Goal: Task Accomplishment & Management: Manage account settings

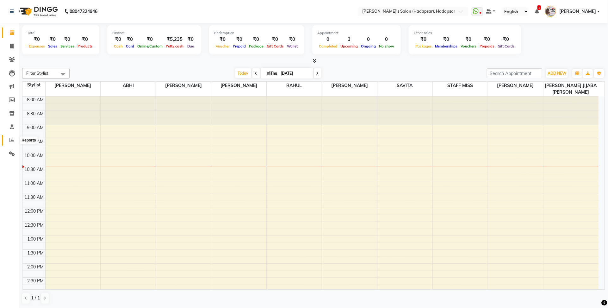
click at [13, 138] on icon at bounding box center [11, 140] width 5 height 5
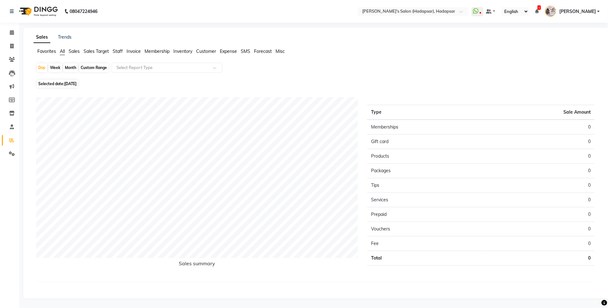
click at [115, 51] on span "Staff" at bounding box center [118, 51] width 10 height 6
click at [67, 67] on div "Month" at bounding box center [70, 67] width 15 height 9
click at [69, 67] on div "Month" at bounding box center [70, 67] width 15 height 9
select select "9"
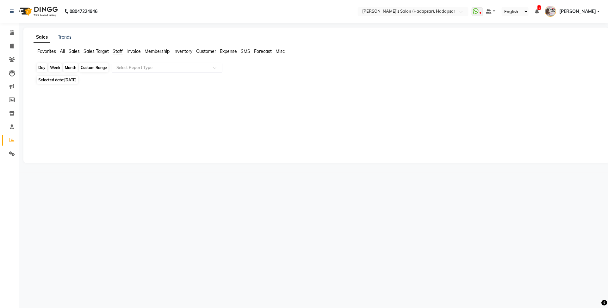
select select "2025"
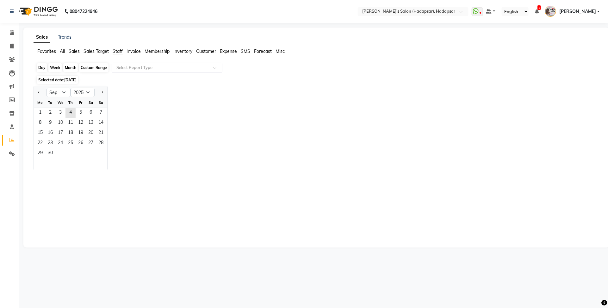
click at [69, 67] on div "Month" at bounding box center [70, 67] width 15 height 9
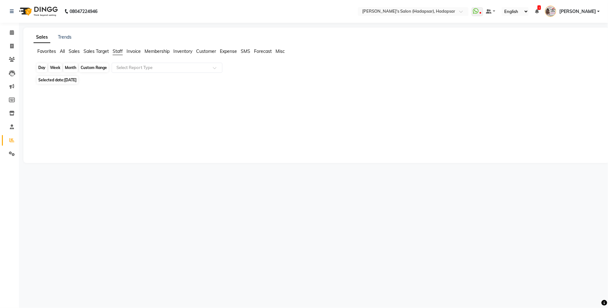
click at [69, 67] on div "Month" at bounding box center [70, 67] width 15 height 9
select select "9"
select select "2025"
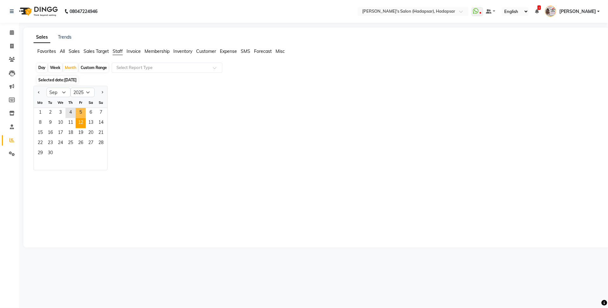
click at [78, 119] on span "12" at bounding box center [81, 123] width 10 height 10
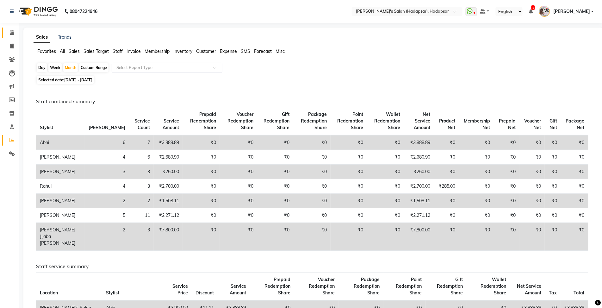
click at [12, 33] on icon at bounding box center [12, 32] width 4 height 5
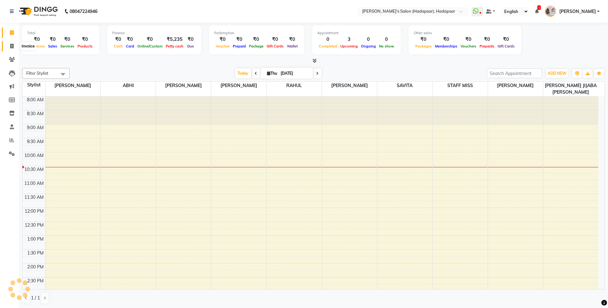
click at [14, 43] on span at bounding box center [11, 46] width 11 height 7
select select "service"
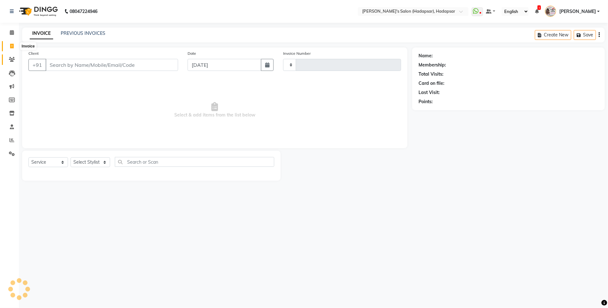
type input "1512"
select select "108"
select select "9451"
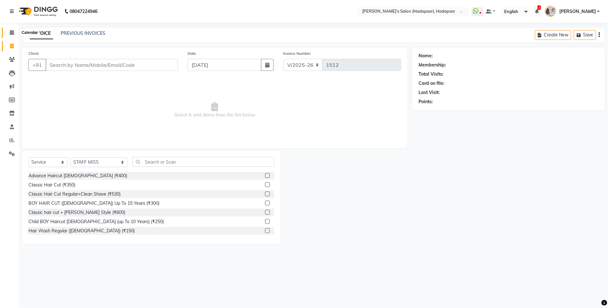
click at [7, 33] on span at bounding box center [11, 32] width 11 height 7
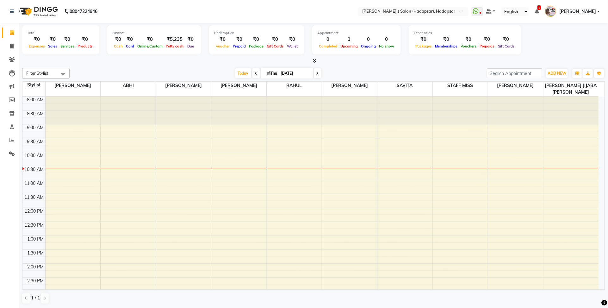
click at [257, 74] on span at bounding box center [256, 73] width 8 height 10
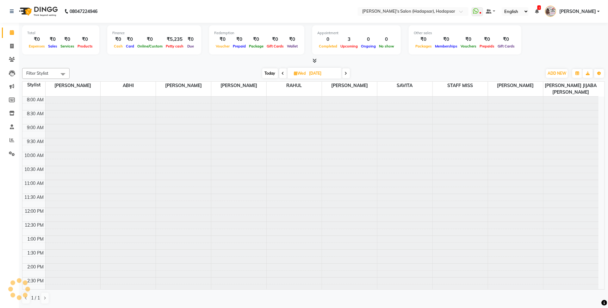
click at [257, 74] on div "[DATE] [DATE]" at bounding box center [306, 73] width 466 height 9
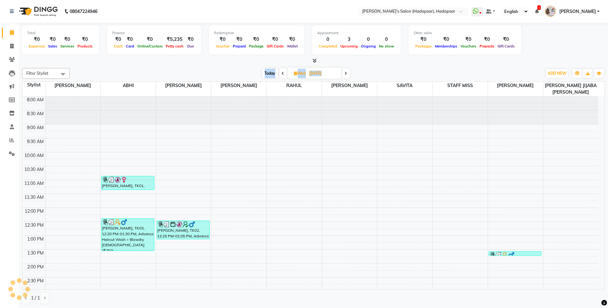
scroll to position [56, 0]
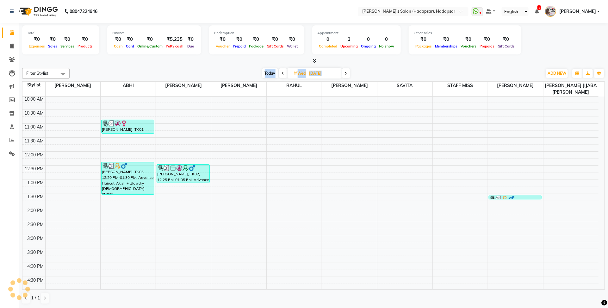
click at [257, 74] on div "[DATE] [DATE]" at bounding box center [306, 73] width 466 height 9
click at [282, 72] on icon at bounding box center [283, 73] width 3 height 4
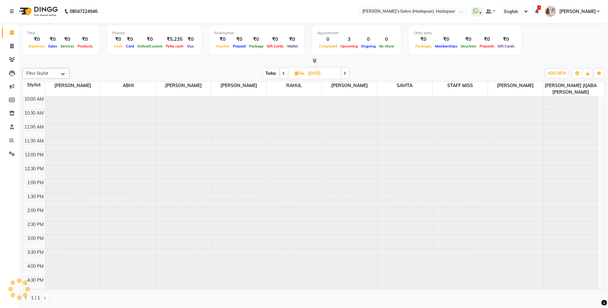
scroll to position [0, 0]
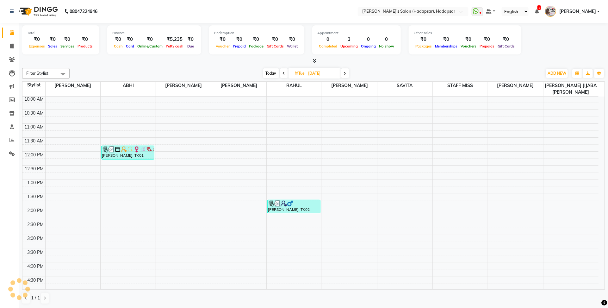
click at [283, 72] on icon at bounding box center [284, 73] width 3 height 4
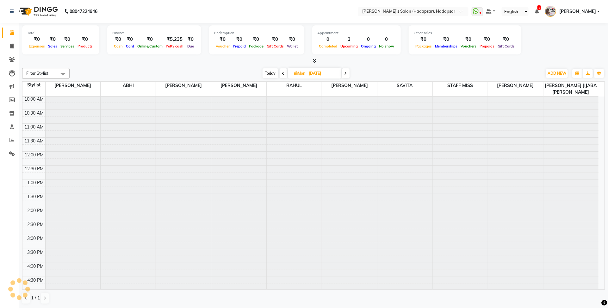
scroll to position [56, 0]
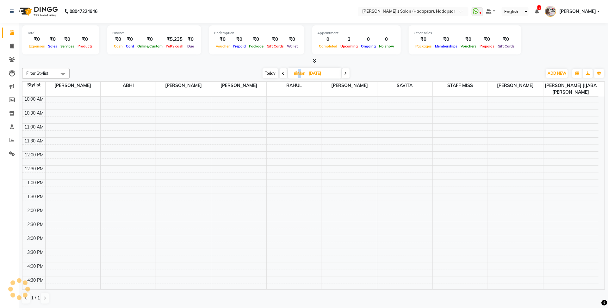
click at [282, 72] on icon at bounding box center [283, 73] width 3 height 4
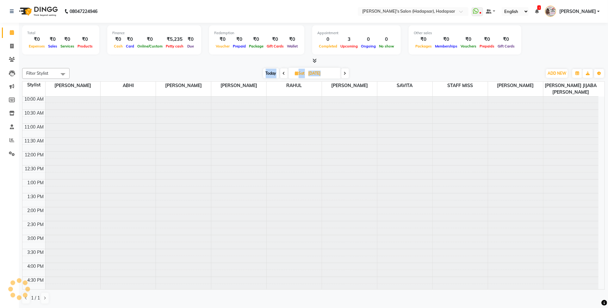
scroll to position [0, 0]
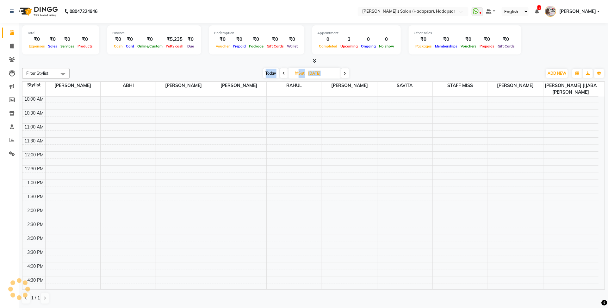
click at [283, 72] on icon at bounding box center [284, 73] width 3 height 4
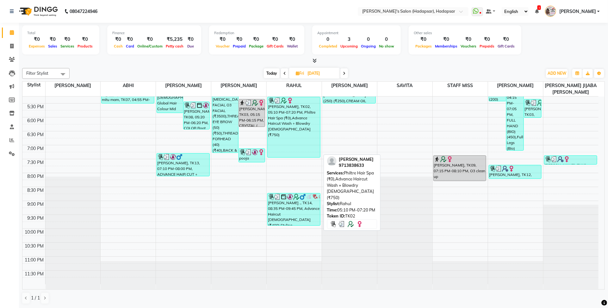
scroll to position [179, 0]
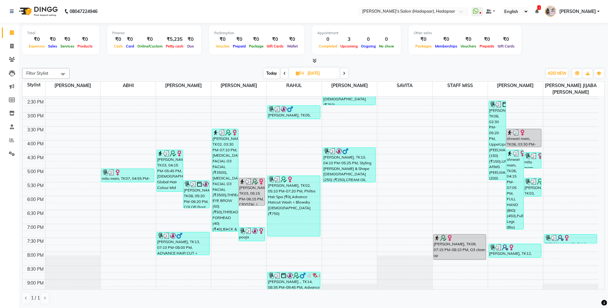
click at [344, 72] on icon at bounding box center [344, 73] width 3 height 4
type input "[DATE]"
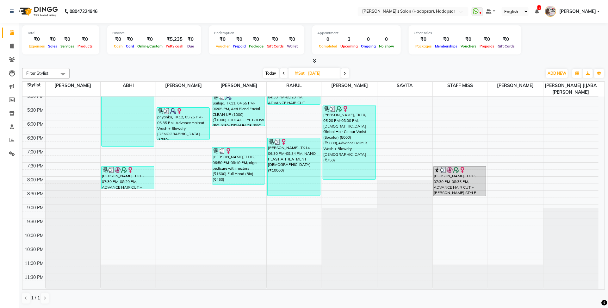
scroll to position [175, 0]
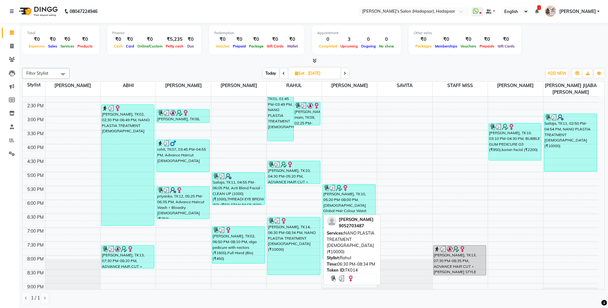
click at [297, 235] on div "[PERSON_NAME], TK14, 06:30 PM-08:34 PM, NANO PLASTIA TREATMENT [DEMOGRAPHIC_DAT…" at bounding box center [294, 245] width 53 height 57
select select "3"
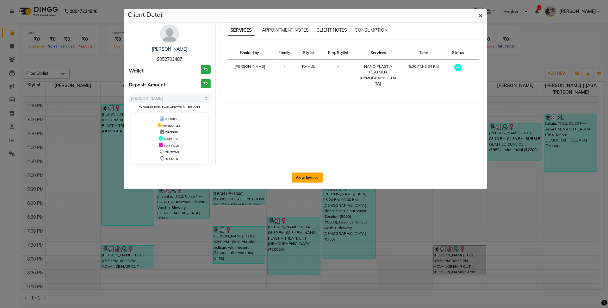
click at [296, 177] on button "View Invoice" at bounding box center [307, 177] width 31 height 10
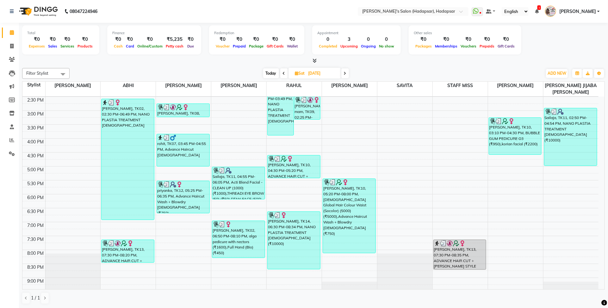
scroll to position [198, 0]
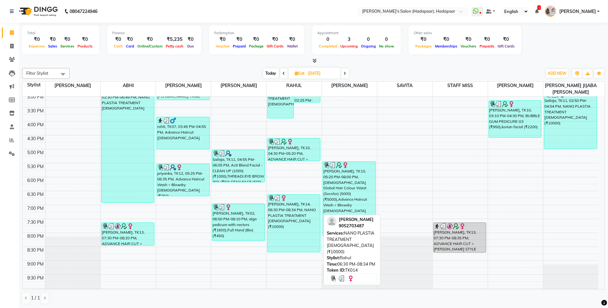
click at [281, 214] on div "[PERSON_NAME], TK14, 06:30 PM-08:34 PM, NANO PLASTIA TREATMENT [DEMOGRAPHIC_DAT…" at bounding box center [294, 223] width 53 height 57
select select "3"
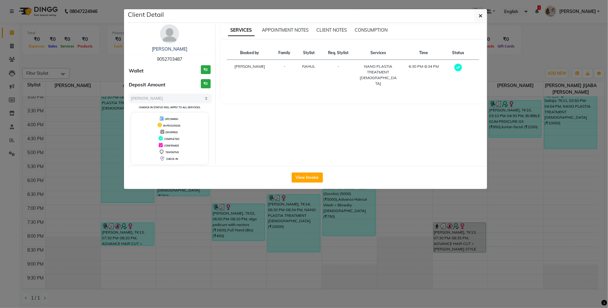
click at [88, 217] on ngb-modal-window "Client Detail [PERSON_NAME] 9052703487 Wallet ₹0 Deposit Amount ₹0 Select MARK …" at bounding box center [304, 154] width 608 height 308
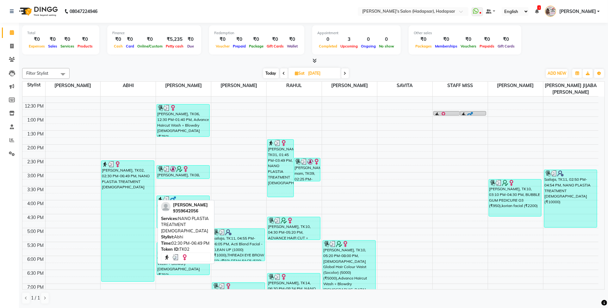
scroll to position [119, 0]
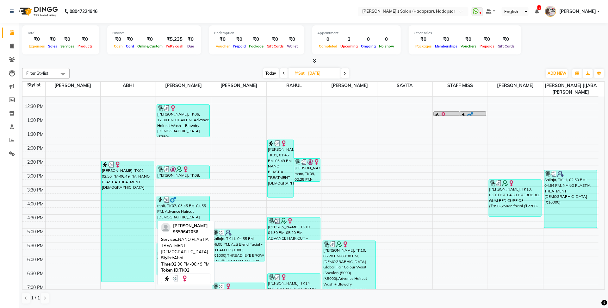
click at [131, 178] on div "[PERSON_NAME], TK02, 02:30 PM-06:49 PM, NANO PLASTIA TREATMENT [DEMOGRAPHIC_DAT…" at bounding box center [128, 221] width 53 height 121
select select "3"
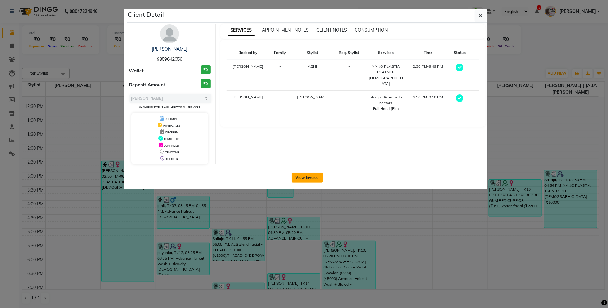
click at [307, 178] on button "View Invoice" at bounding box center [307, 177] width 31 height 10
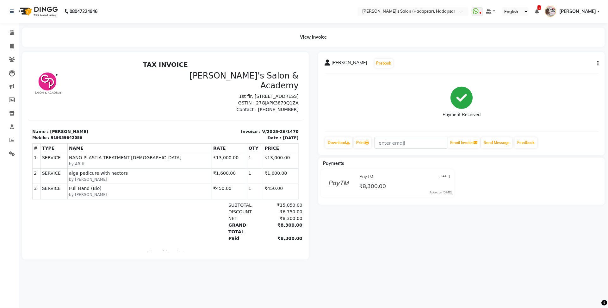
click at [338, 62] on span "[PERSON_NAME]" at bounding box center [349, 63] width 35 height 9
click at [15, 58] on icon at bounding box center [12, 59] width 6 height 5
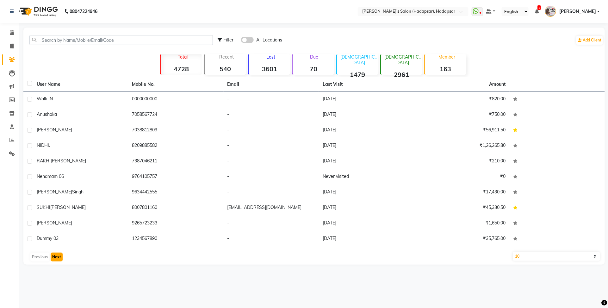
click at [56, 253] on button "Next" at bounding box center [57, 256] width 12 height 9
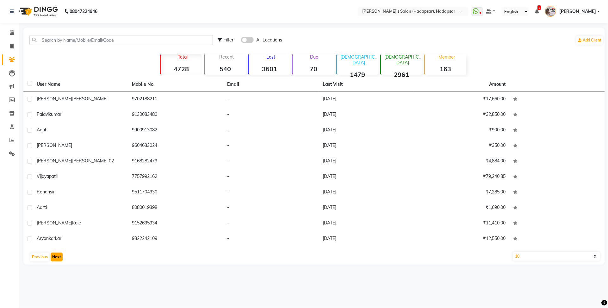
click at [56, 253] on button "Next" at bounding box center [57, 256] width 12 height 9
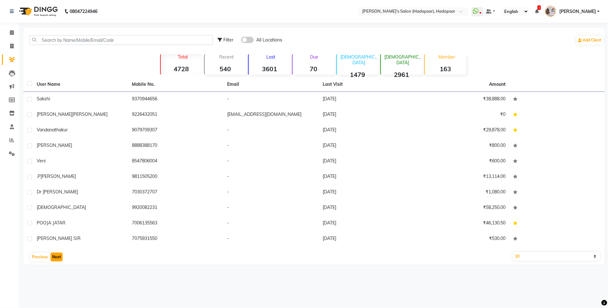
click at [57, 255] on button "Next" at bounding box center [57, 256] width 12 height 9
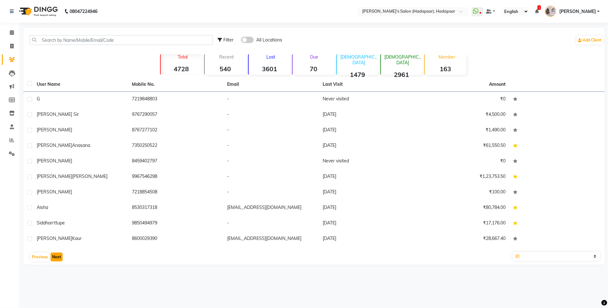
click at [57, 255] on button "Next" at bounding box center [57, 256] width 12 height 9
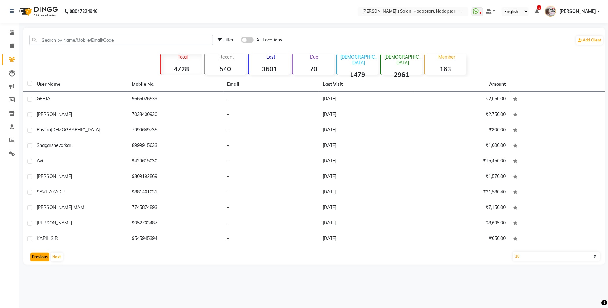
click at [39, 255] on button "Previous" at bounding box center [39, 256] width 19 height 9
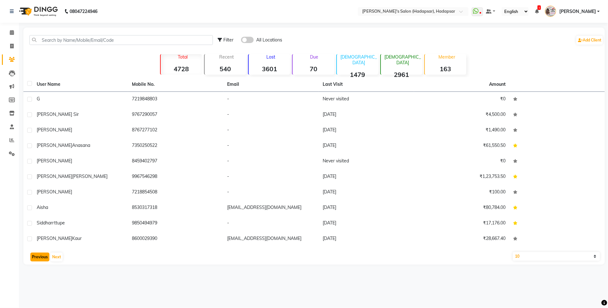
click at [43, 257] on button "Previous" at bounding box center [39, 256] width 19 height 9
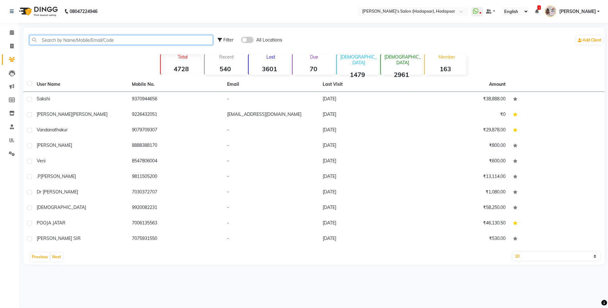
click at [81, 36] on input "text" at bounding box center [120, 40] width 183 height 10
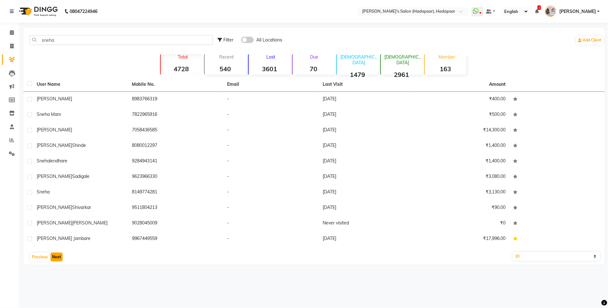
click at [57, 255] on button "Next" at bounding box center [57, 256] width 12 height 9
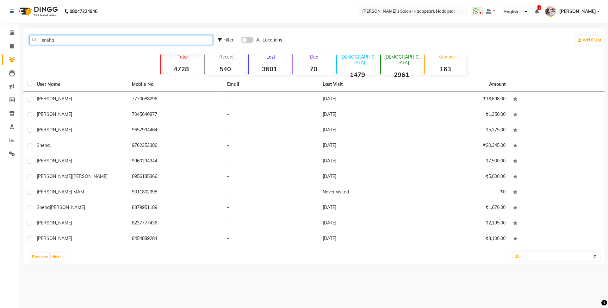
click at [71, 42] on input "sneha" at bounding box center [120, 40] width 183 height 10
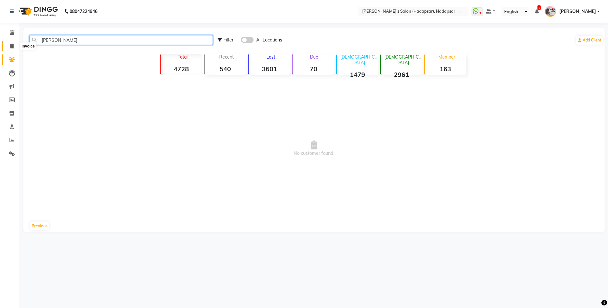
type input "[PERSON_NAME]"
click at [8, 46] on span at bounding box center [11, 46] width 11 height 7
select select "108"
select select "service"
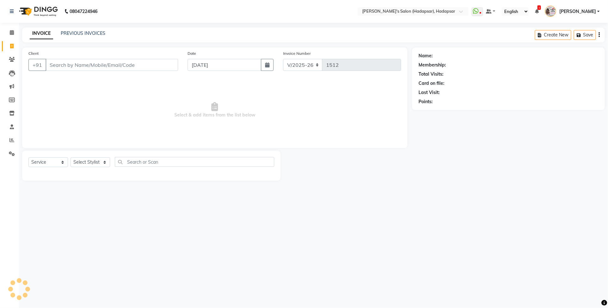
click at [83, 166] on div "Select Service Product Membership Package Voucher Prepaid Gift Card Select Styl…" at bounding box center [151, 164] width 246 height 15
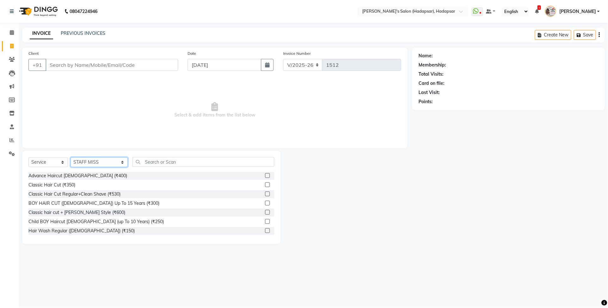
click at [84, 164] on select "Select Stylist ABHI [PERSON_NAME] [PERSON_NAME] MANAGER [PERSON_NAME] [PERSON_N…" at bounding box center [99, 162] width 57 height 10
select select "71502"
click at [71, 157] on select "Select Stylist ABHI [PERSON_NAME] [PERSON_NAME] MANAGER [PERSON_NAME] [PERSON_N…" at bounding box center [99, 162] width 57 height 10
drag, startPoint x: 146, startPoint y: 183, endPoint x: 144, endPoint y: 171, distance: 11.2
click at [146, 181] on div "Classic Hair Cut (₹350)" at bounding box center [151, 185] width 246 height 8
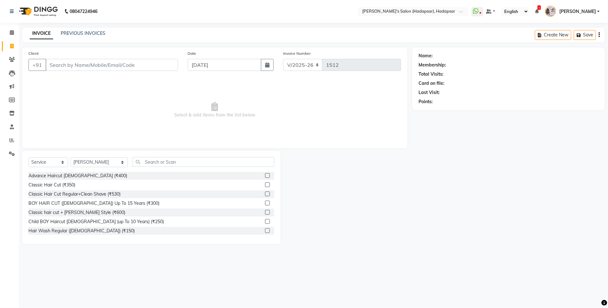
click at [143, 169] on div "Select Service Product Membership Package Voucher Prepaid Gift Card Select Styl…" at bounding box center [151, 164] width 246 height 15
click at [143, 164] on input "text" at bounding box center [204, 162] width 142 height 10
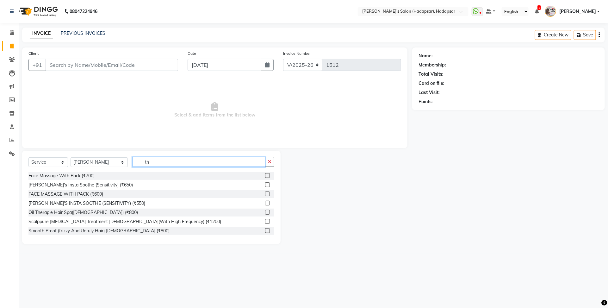
type input "t"
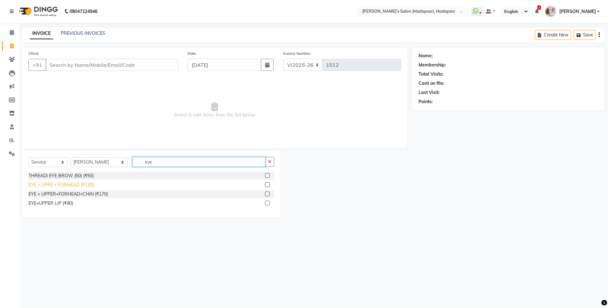
type input "eye"
click at [79, 187] on div "EYE + UPPE + FORHEAD (₹130)" at bounding box center [60, 185] width 65 height 7
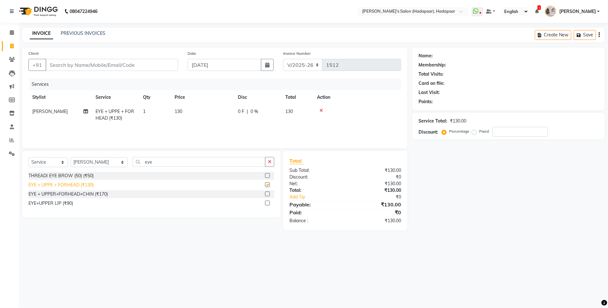
checkbox input "false"
drag, startPoint x: 268, startPoint y: 162, endPoint x: 193, endPoint y: 148, distance: 76.0
click at [265, 162] on button "button" at bounding box center [269, 162] width 9 height 10
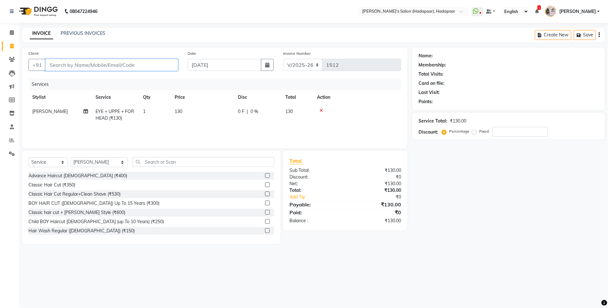
click at [81, 64] on input "Client" at bounding box center [112, 65] width 133 height 12
type input "7"
type input "0"
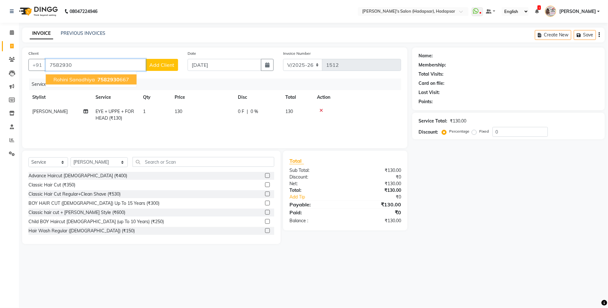
click at [87, 80] on span "rohini sanadhiya" at bounding box center [73, 79] width 41 height 6
type input "7582930667"
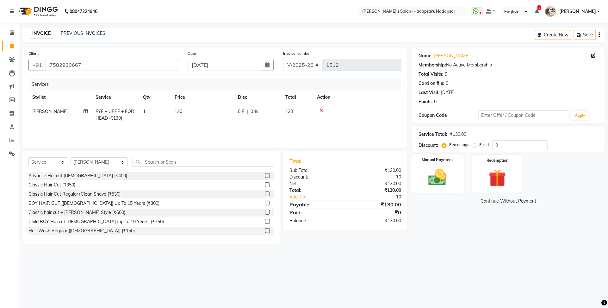
click at [443, 169] on img at bounding box center [437, 177] width 29 height 21
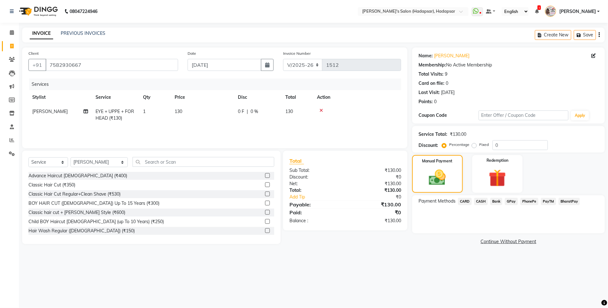
click at [551, 201] on span "PayTM" at bounding box center [548, 201] width 15 height 7
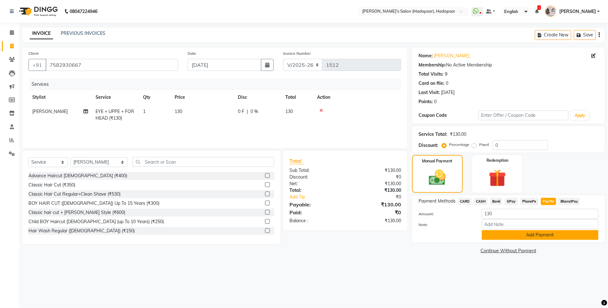
click at [546, 233] on button "Add Payment" at bounding box center [540, 235] width 117 height 10
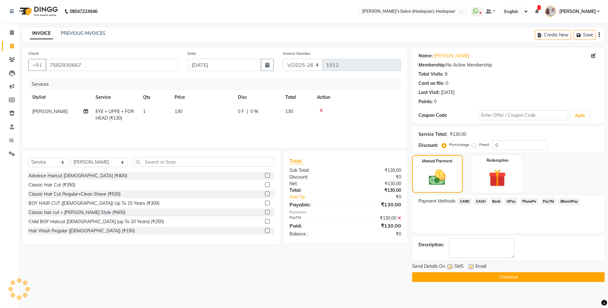
click at [511, 277] on button "Checkout" at bounding box center [508, 277] width 193 height 10
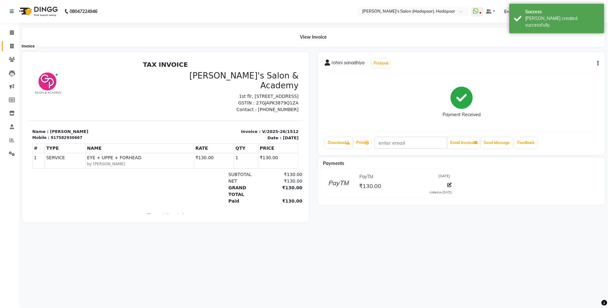
click at [10, 45] on icon at bounding box center [11, 46] width 3 height 5
select select "service"
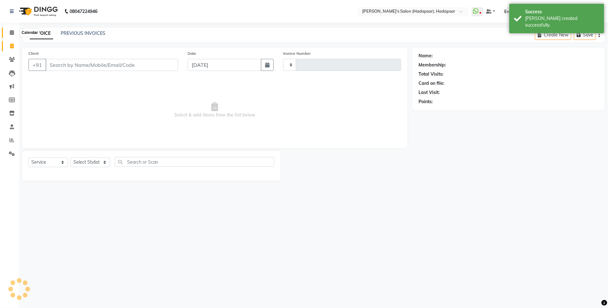
type input "1513"
click at [10, 32] on icon at bounding box center [12, 32] width 4 height 5
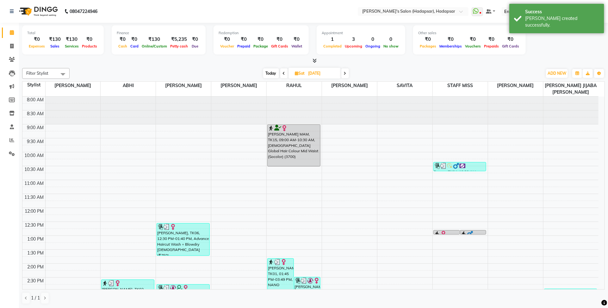
scroll to position [119, 0]
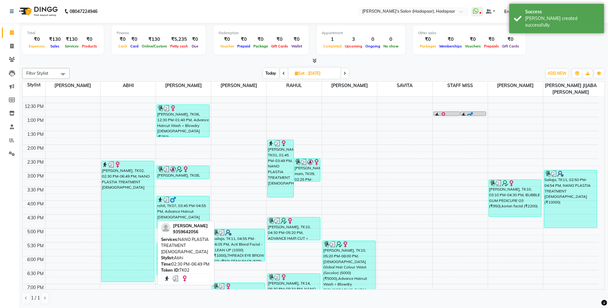
click at [135, 179] on div "[PERSON_NAME], TK02, 02:30 PM-06:49 PM, NANO PLASTIA TREATMENT [DEMOGRAPHIC_DAT…" at bounding box center [128, 221] width 53 height 121
select select "3"
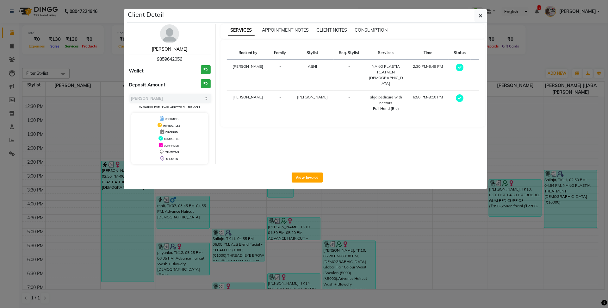
click at [165, 50] on link "[PERSON_NAME]" at bounding box center [169, 49] width 35 height 6
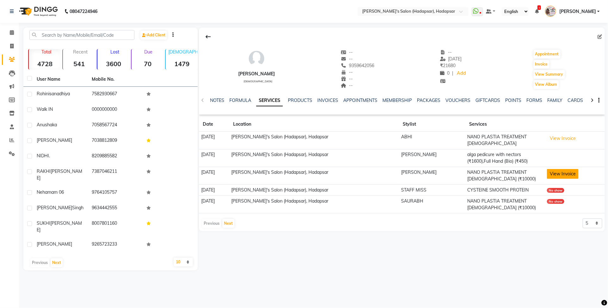
click at [551, 177] on button "View Invoice" at bounding box center [563, 174] width 32 height 10
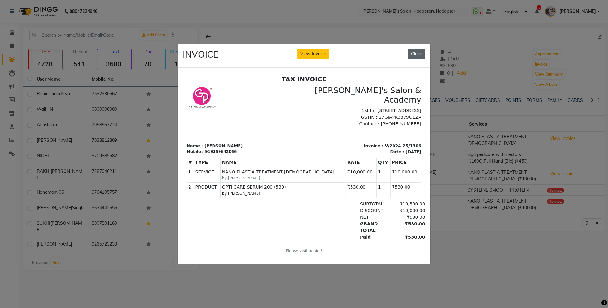
click at [417, 53] on button "Close" at bounding box center [416, 54] width 17 height 10
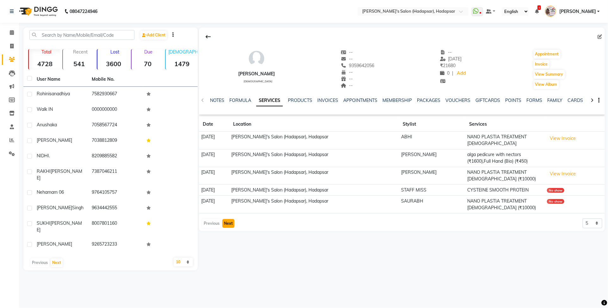
click at [228, 226] on button "Next" at bounding box center [228, 223] width 12 height 9
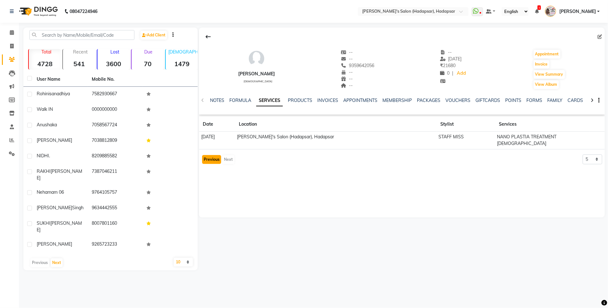
click at [214, 155] on button "Previous" at bounding box center [211, 159] width 19 height 9
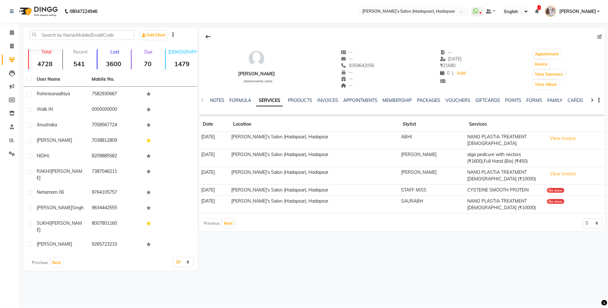
click at [556, 146] on td "View Invoice" at bounding box center [575, 141] width 60 height 18
click at [554, 134] on button "View Invoice" at bounding box center [563, 138] width 32 height 10
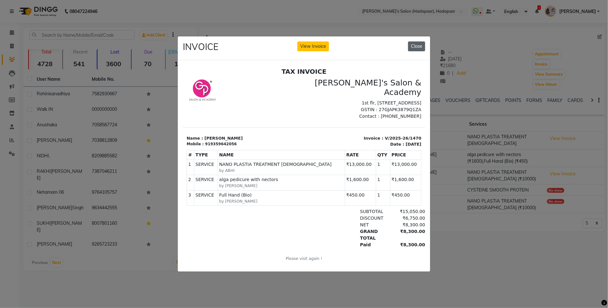
drag, startPoint x: 411, startPoint y: 39, endPoint x: 420, endPoint y: 40, distance: 9.3
click at [412, 41] on button "Close" at bounding box center [416, 46] width 17 height 10
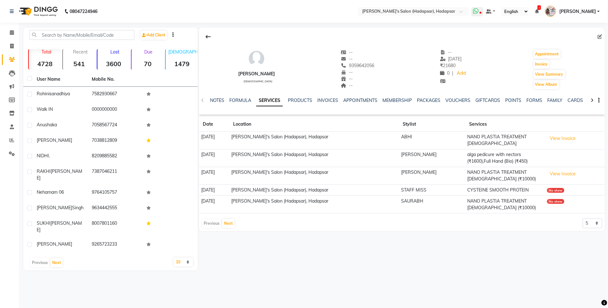
click at [483, 15] on span at bounding box center [477, 11] width 11 height 9
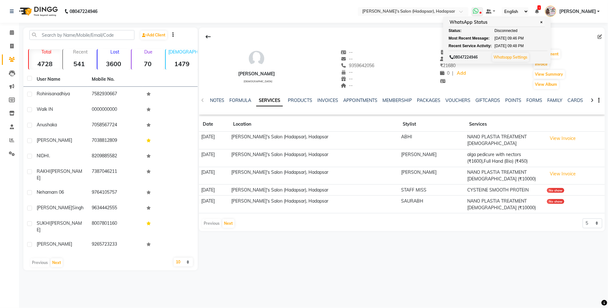
click at [528, 57] on link "Whatsapp Settings" at bounding box center [511, 57] width 34 height 5
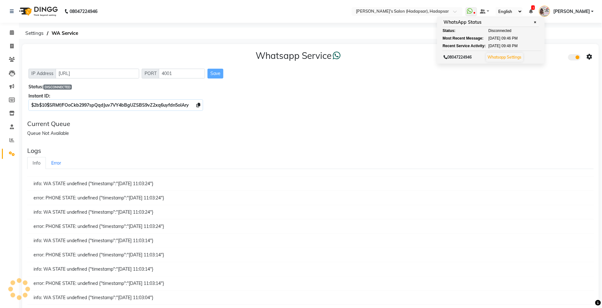
click at [217, 132] on div "Queue Not Available" at bounding box center [310, 133] width 567 height 7
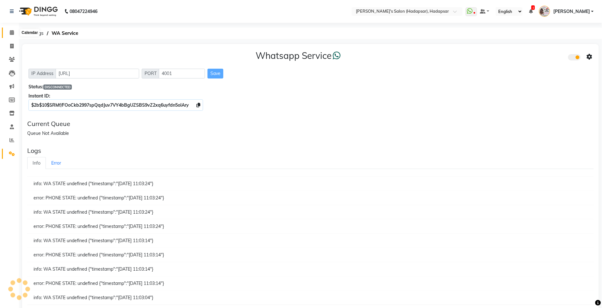
click at [11, 34] on icon at bounding box center [12, 32] width 4 height 5
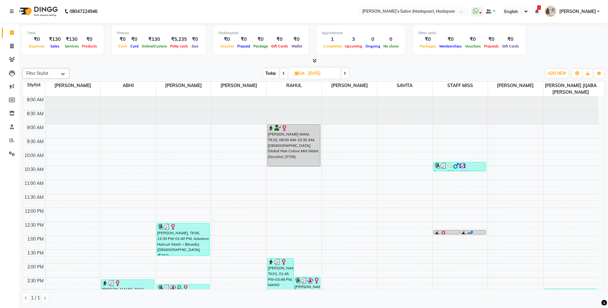
click at [346, 75] on icon at bounding box center [345, 73] width 3 height 4
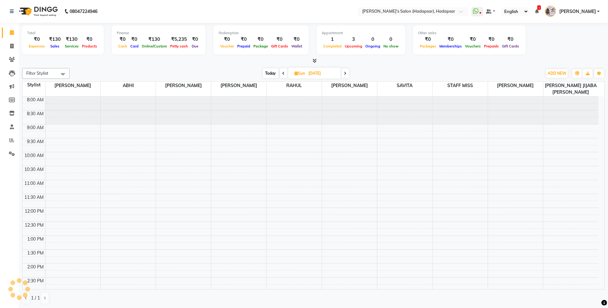
scroll to position [84, 0]
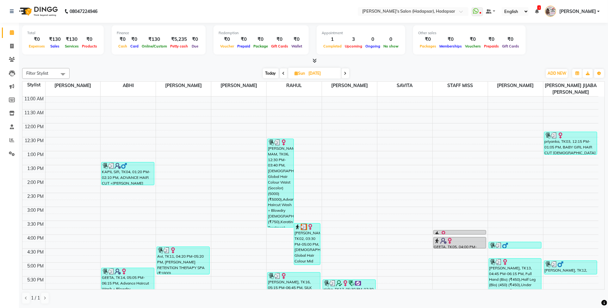
click at [345, 74] on icon at bounding box center [345, 73] width 3 height 4
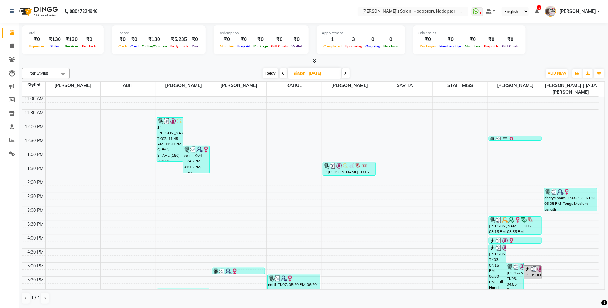
click at [361, 71] on div "[DATE] [DATE]" at bounding box center [306, 73] width 466 height 9
click at [345, 74] on icon at bounding box center [345, 73] width 3 height 4
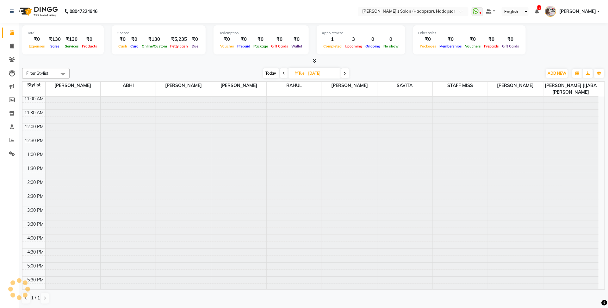
click at [345, 74] on icon at bounding box center [345, 73] width 3 height 4
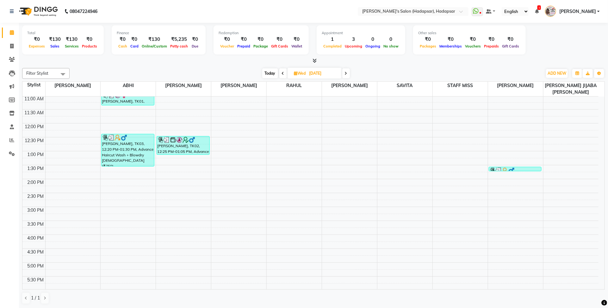
click at [344, 73] on span at bounding box center [346, 73] width 8 height 10
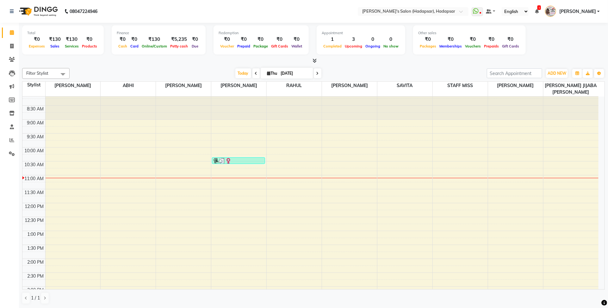
scroll to position [0, 0]
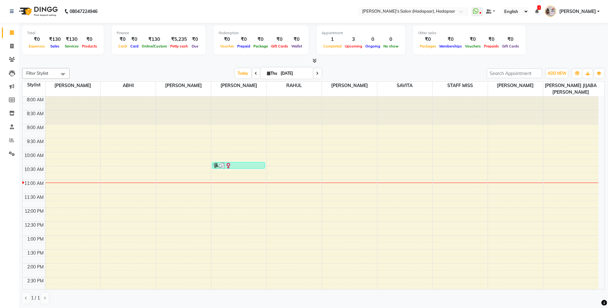
click at [255, 74] on icon at bounding box center [256, 73] width 3 height 4
type input "[DATE]"
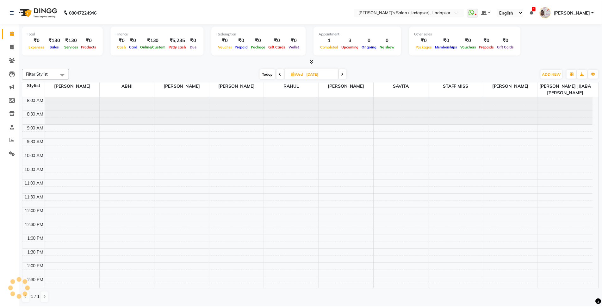
scroll to position [84, 0]
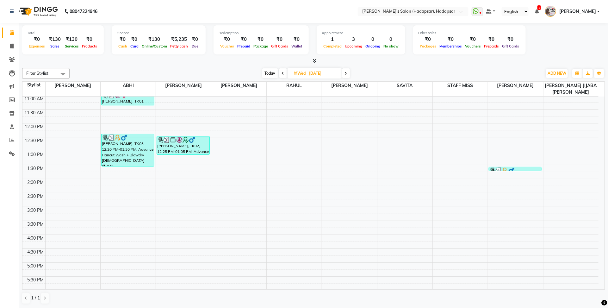
click at [381, 65] on div "Filter Stylist Select All PAVAN ABHI [PERSON_NAME] [PERSON_NAME] RAHUL [PERSON_…" at bounding box center [313, 185] width 583 height 241
click at [9, 61] on icon at bounding box center [12, 59] width 6 height 5
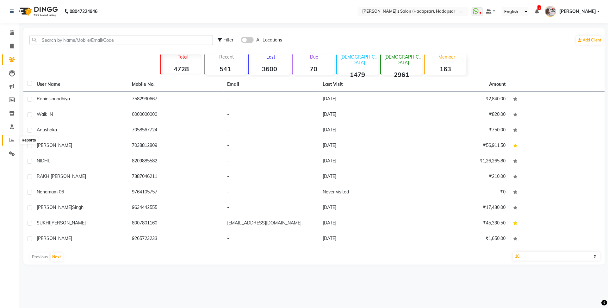
click at [10, 142] on icon at bounding box center [11, 140] width 5 height 5
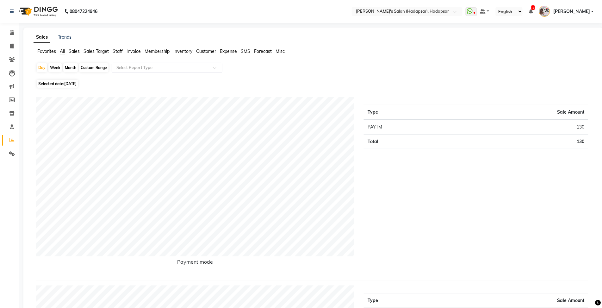
click at [70, 67] on div "Month" at bounding box center [70, 67] width 15 height 9
select select "9"
select select "2025"
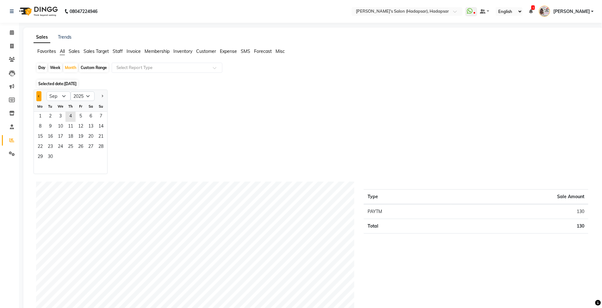
click at [40, 93] on button "Previous month" at bounding box center [38, 96] width 5 height 10
select select "8"
click at [81, 117] on span "1" at bounding box center [81, 117] width 10 height 10
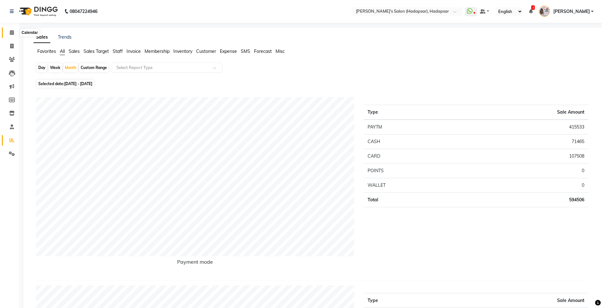
click at [11, 29] on span at bounding box center [11, 32] width 11 height 7
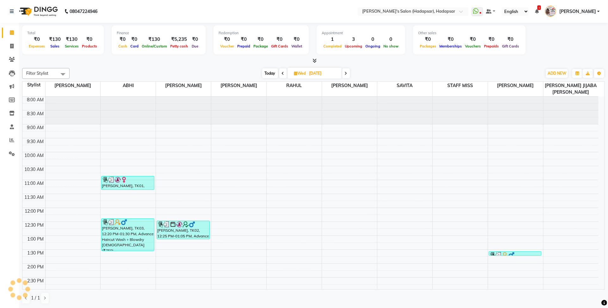
scroll to position [84, 0]
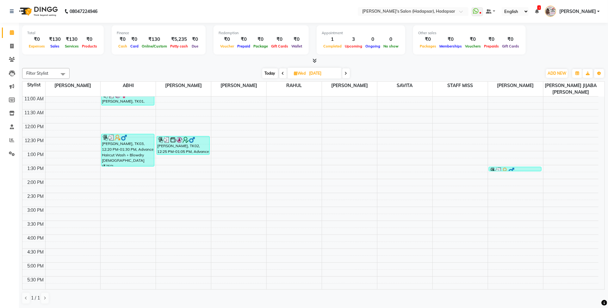
click at [583, 9] on span "[PERSON_NAME]" at bounding box center [577, 11] width 37 height 7
click at [574, 47] on link "Sign out" at bounding box center [567, 45] width 58 height 10
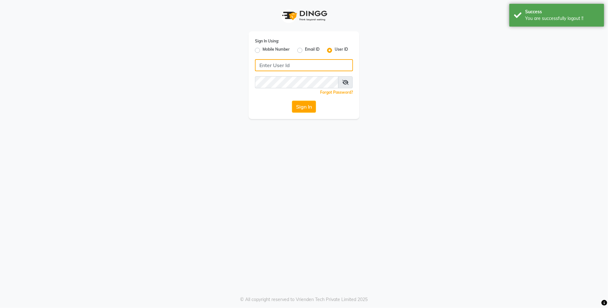
type input "8801054551"
click at [263, 51] on label "Mobile Number" at bounding box center [276, 51] width 27 height 8
click at [263, 51] on input "Mobile Number" at bounding box center [265, 49] width 4 height 4
radio input "true"
radio input "false"
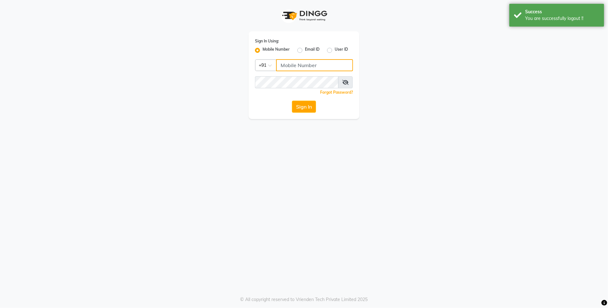
click at [300, 63] on input "Username" at bounding box center [314, 65] width 77 height 12
click at [309, 62] on input "Username" at bounding box center [314, 65] width 77 height 12
type input "7888279666"
click at [306, 106] on button "Sign In" at bounding box center [304, 107] width 24 height 12
